Goal: Task Accomplishment & Management: Use online tool/utility

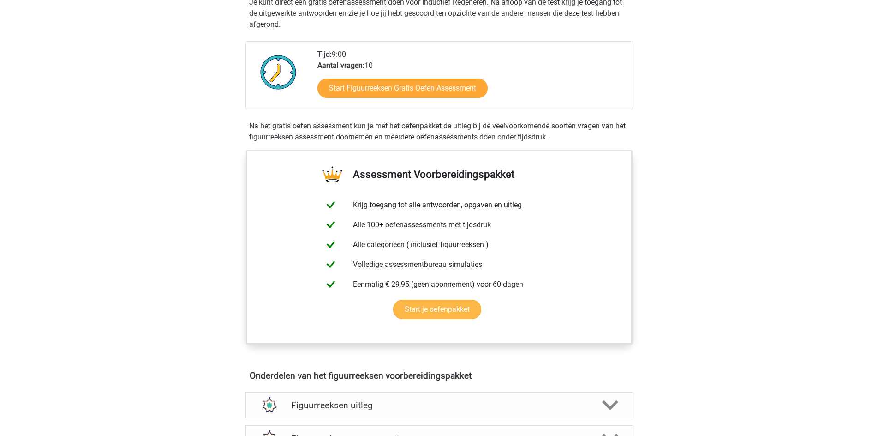
scroll to position [138, 0]
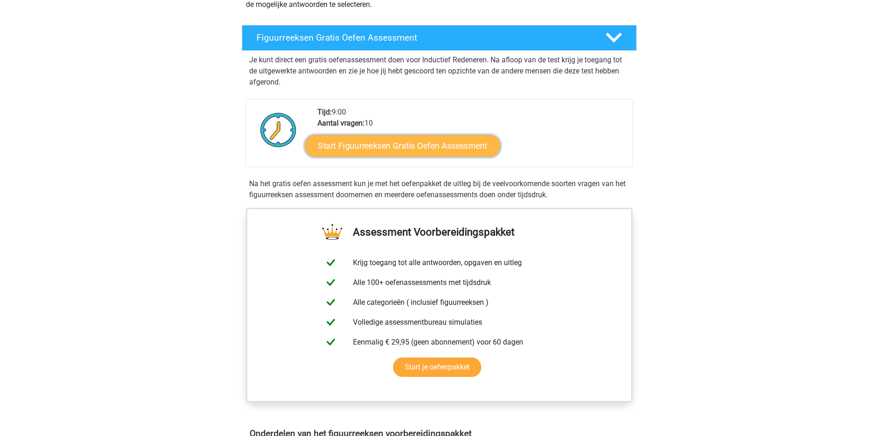
click at [378, 144] on link "Start Figuurreeksen Gratis Oefen Assessment" at bounding box center [403, 145] width 196 height 22
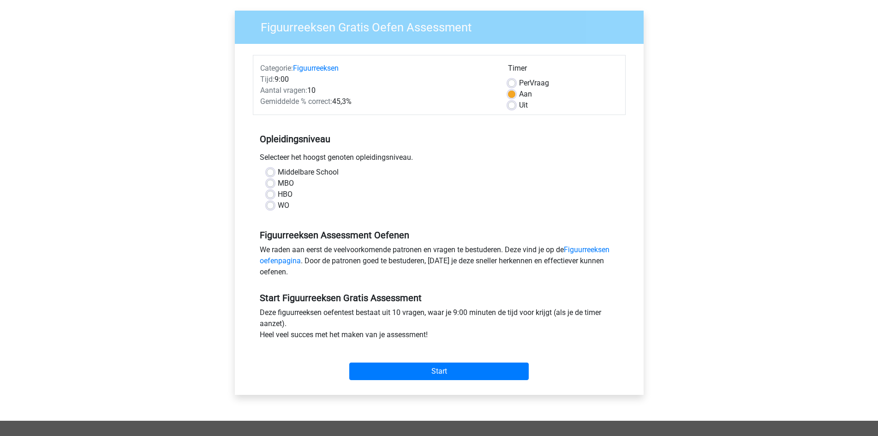
scroll to position [46, 0]
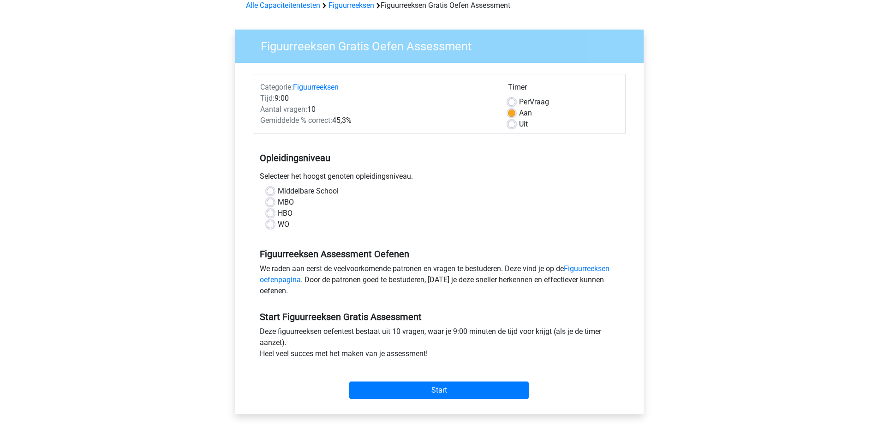
click at [294, 192] on label "Middelbare School" at bounding box center [308, 191] width 61 height 11
click at [274, 192] on input "Middelbare School" at bounding box center [270, 190] width 7 height 9
radio input "true"
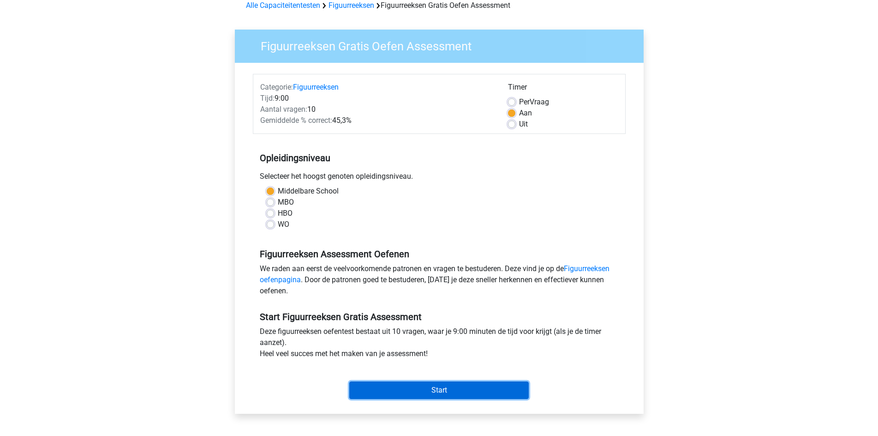
click at [413, 385] on input "Start" at bounding box center [439, 390] width 180 height 18
